Goal: Check status

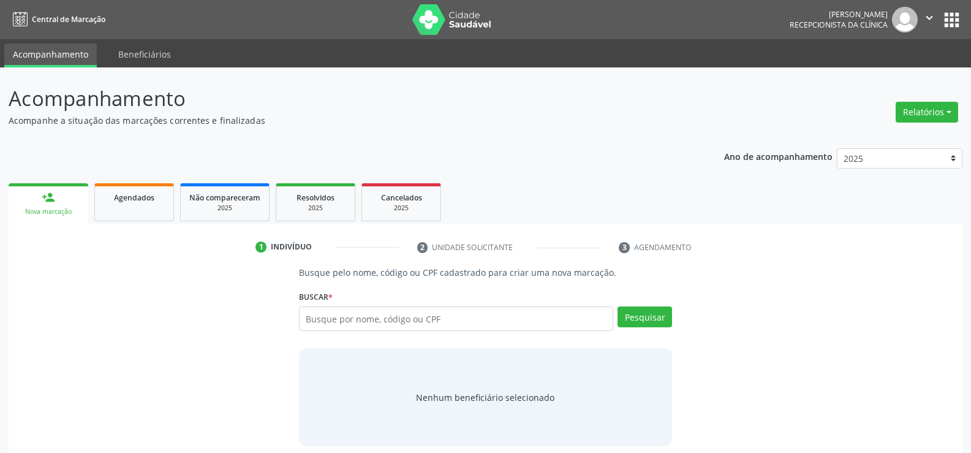
click at [336, 316] on input "text" at bounding box center [456, 318] width 314 height 24
type input "53669118420"
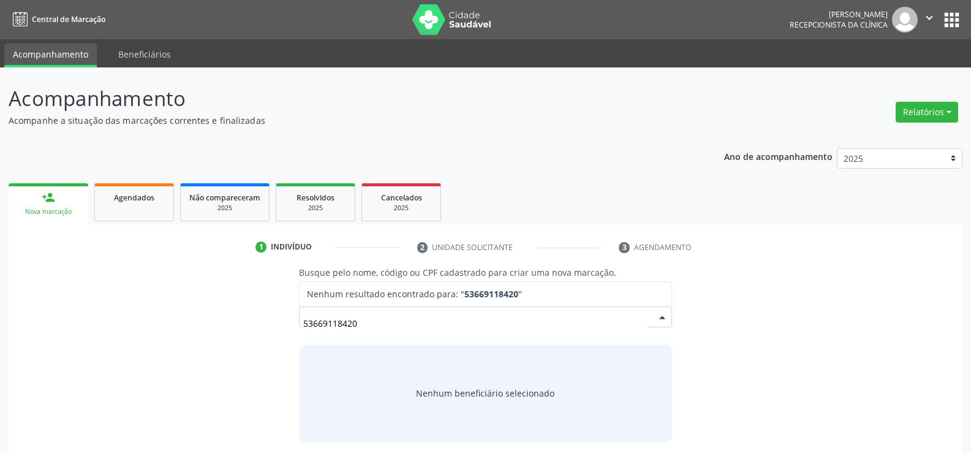
drag, startPoint x: 369, startPoint y: 313, endPoint x: 193, endPoint y: 304, distance: 176.6
click at [193, 304] on div "Busque pelo nome, código ou CPF cadastrado para criar uma nova marcação. [GEOGR…" at bounding box center [485, 354] width 936 height 176
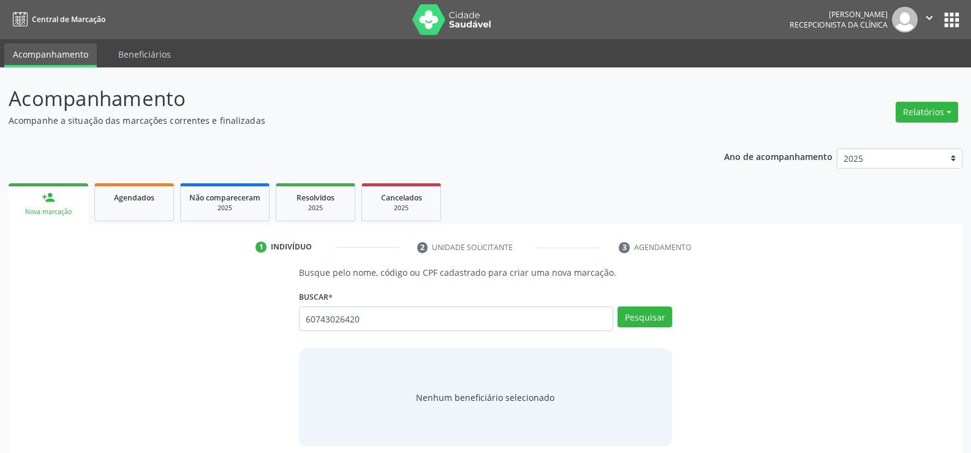
type input "60743026420"
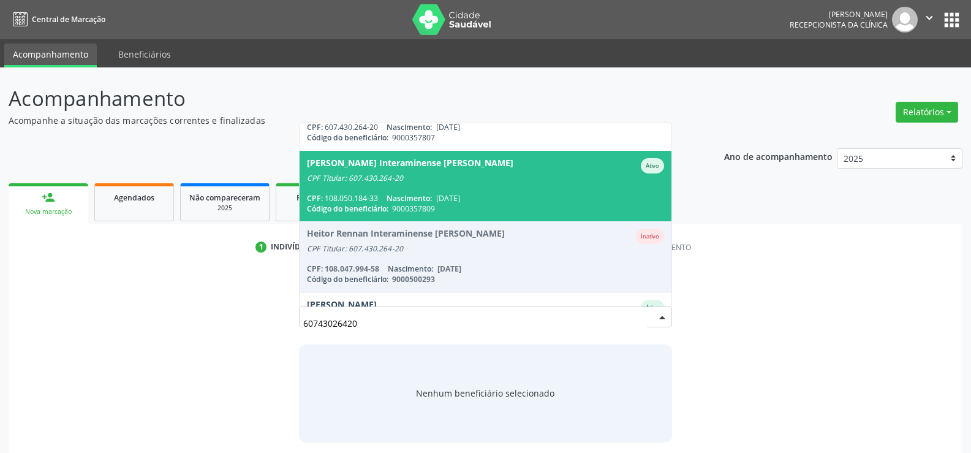
scroll to position [100, 0]
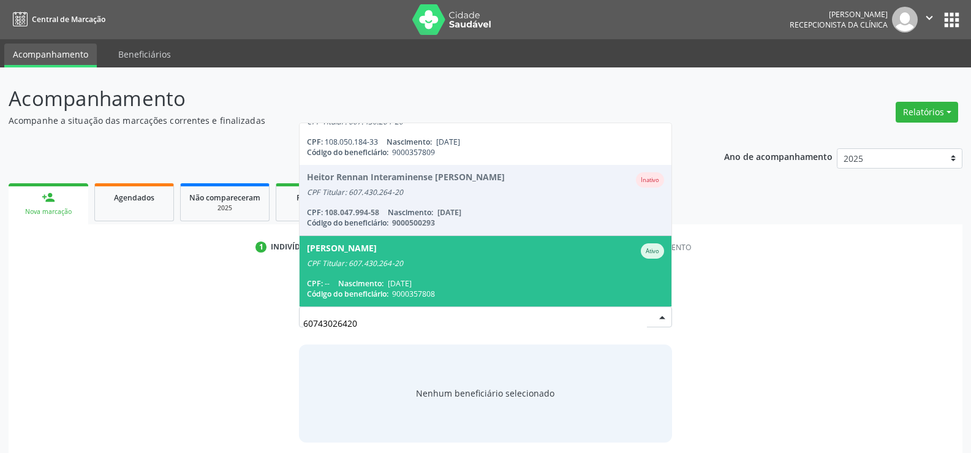
click at [377, 253] on div "[PERSON_NAME]" at bounding box center [342, 250] width 70 height 15
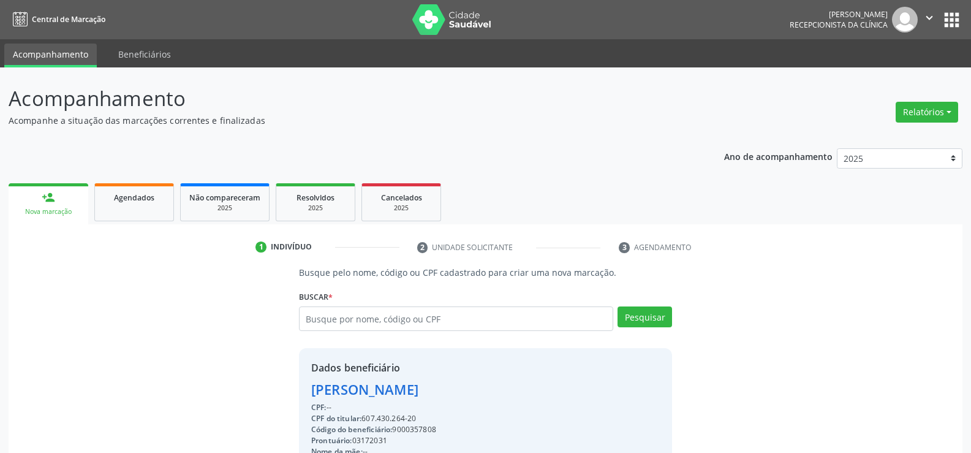
scroll to position [122, 0]
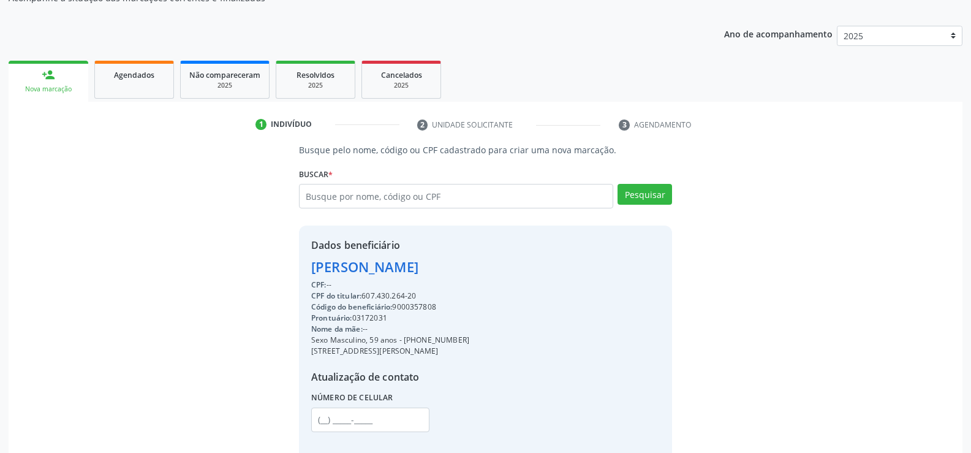
drag, startPoint x: 312, startPoint y: 268, endPoint x: 443, endPoint y: 301, distance: 134.6
click at [443, 301] on div "Dados beneficiário [PERSON_NAME] CPF: -- CPF do titular: 607.430.264-20 Código …" at bounding box center [390, 343] width 158 height 211
click at [372, 285] on div "CPF: --" at bounding box center [390, 284] width 158 height 11
drag, startPoint x: 312, startPoint y: 268, endPoint x: 436, endPoint y: 294, distance: 126.5
click at [436, 294] on div "Dados beneficiário [PERSON_NAME] CPF: -- CPF do titular: 607.430.264-20 Código …" at bounding box center [390, 343] width 158 height 211
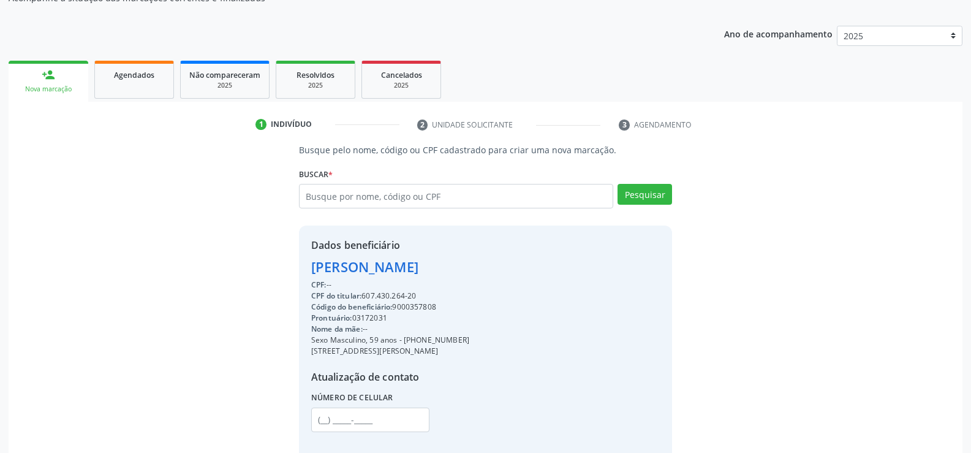
copy div "[PERSON_NAME] CPF: -- CPF do titular: 607.430.264-20"
